Goal: Task Accomplishment & Management: Use online tool/utility

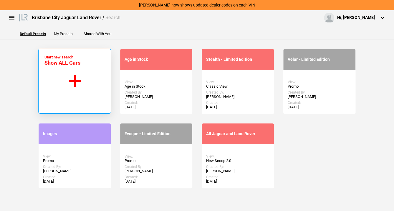
click at [88, 84] on button "Start new search Show ALL Cars" at bounding box center [74, 81] width 73 height 65
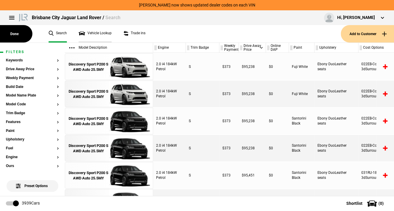
click at [103, 33] on link "Vehicle Lookup" at bounding box center [95, 33] width 33 height 17
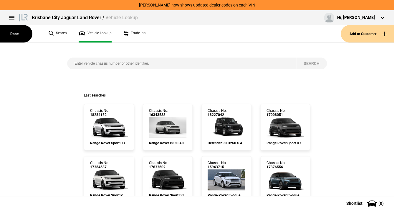
click at [87, 64] on input "search" at bounding box center [181, 63] width 229 height 12
paste input "SALEA7AU7R2326367"
type input "SALEA7AU7R2326367"
click at [304, 63] on button "Search" at bounding box center [311, 63] width 31 height 12
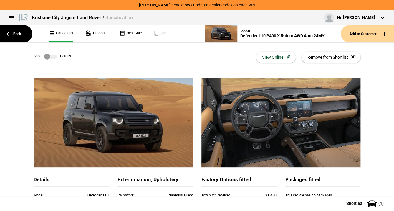
click at [52, 55] on label at bounding box center [50, 57] width 13 height 6
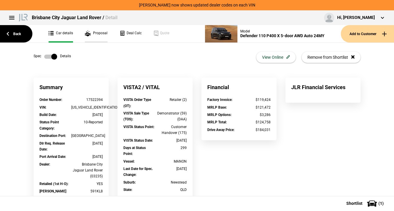
click at [94, 28] on link "Proposal" at bounding box center [96, 33] width 23 height 17
